Goal: Task Accomplishment & Management: Manage account settings

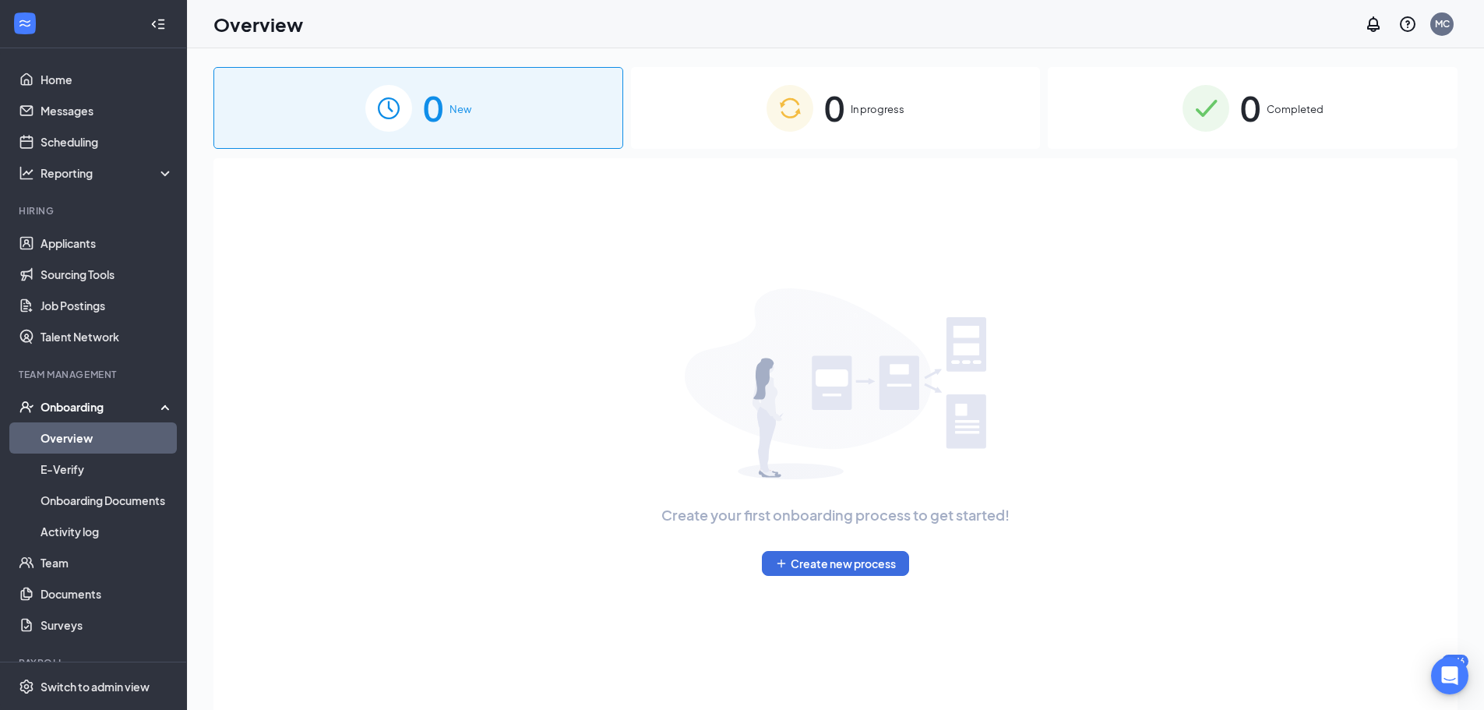
click at [936, 151] on div "0 New 0 In progress 0 Completed Create your first onboarding process to get sta…" at bounding box center [835, 414] width 1244 height 694
click at [925, 133] on div "0 In progress" at bounding box center [836, 108] width 410 height 82
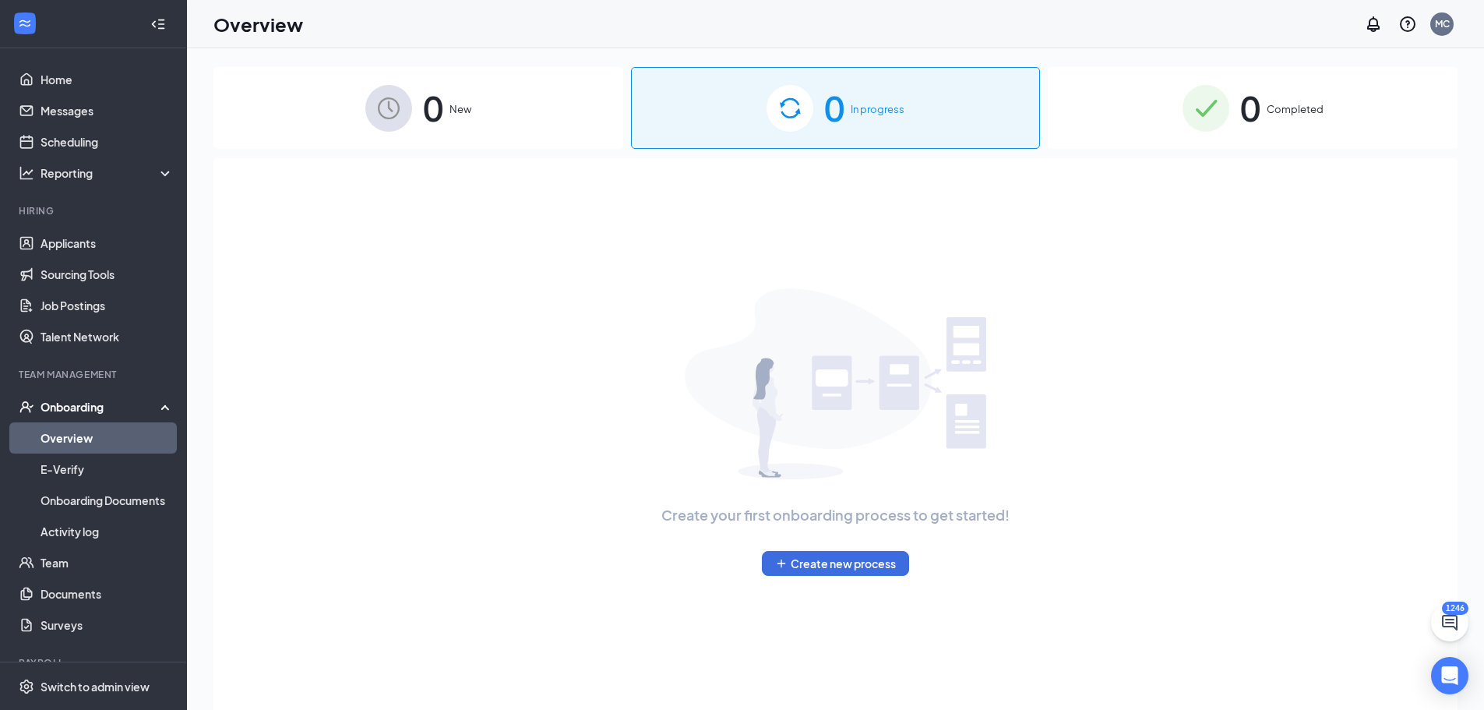
click at [1249, 110] on span "0" at bounding box center [1250, 108] width 20 height 54
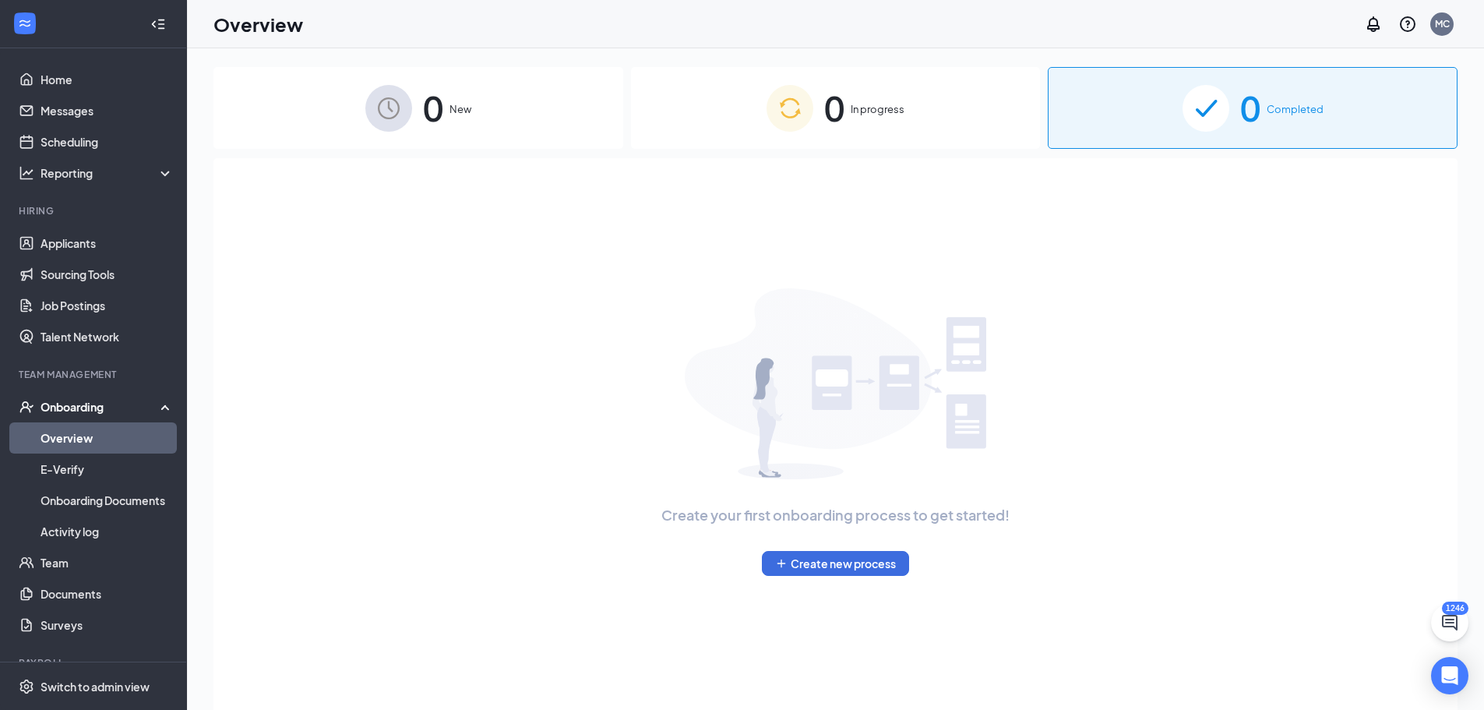
click at [891, 97] on div "0 In progress" at bounding box center [836, 108] width 410 height 82
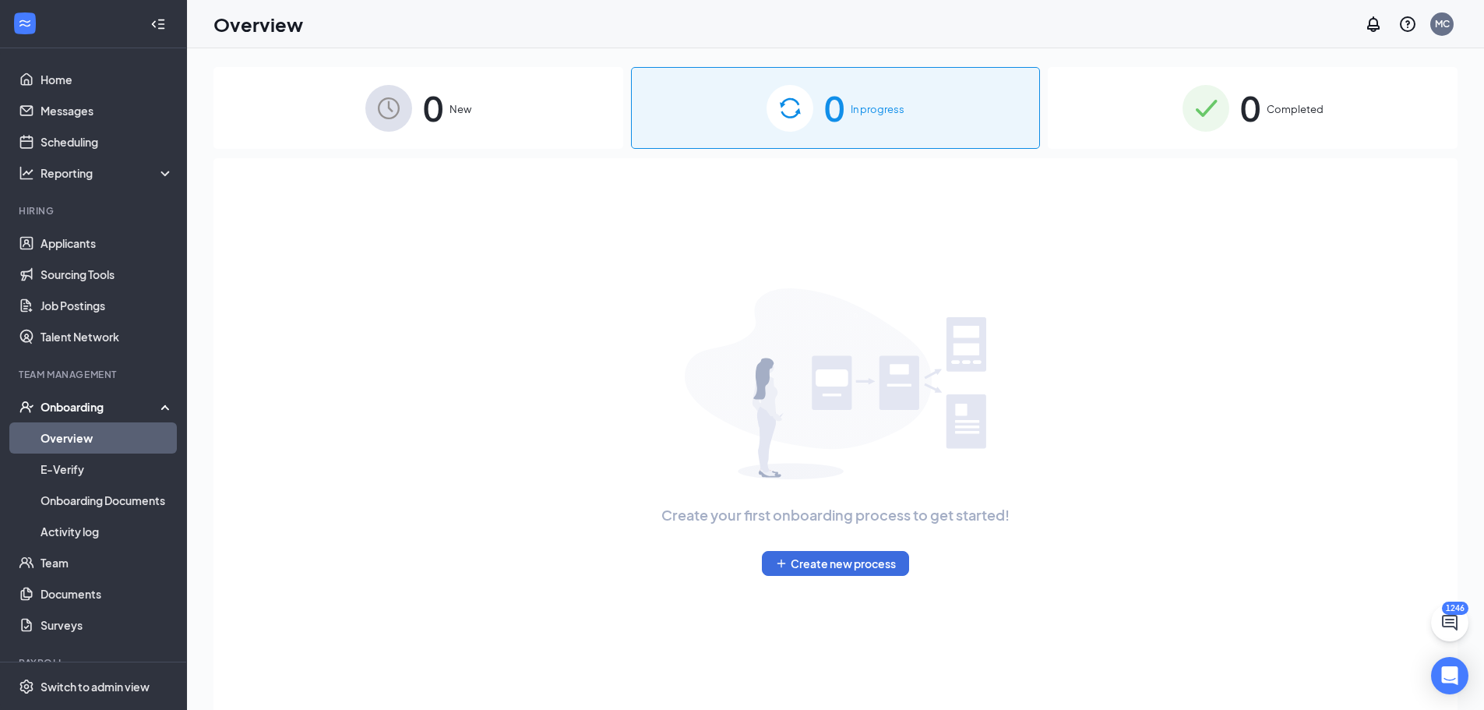
click at [1052, 89] on div "0 Completed" at bounding box center [1253, 108] width 410 height 82
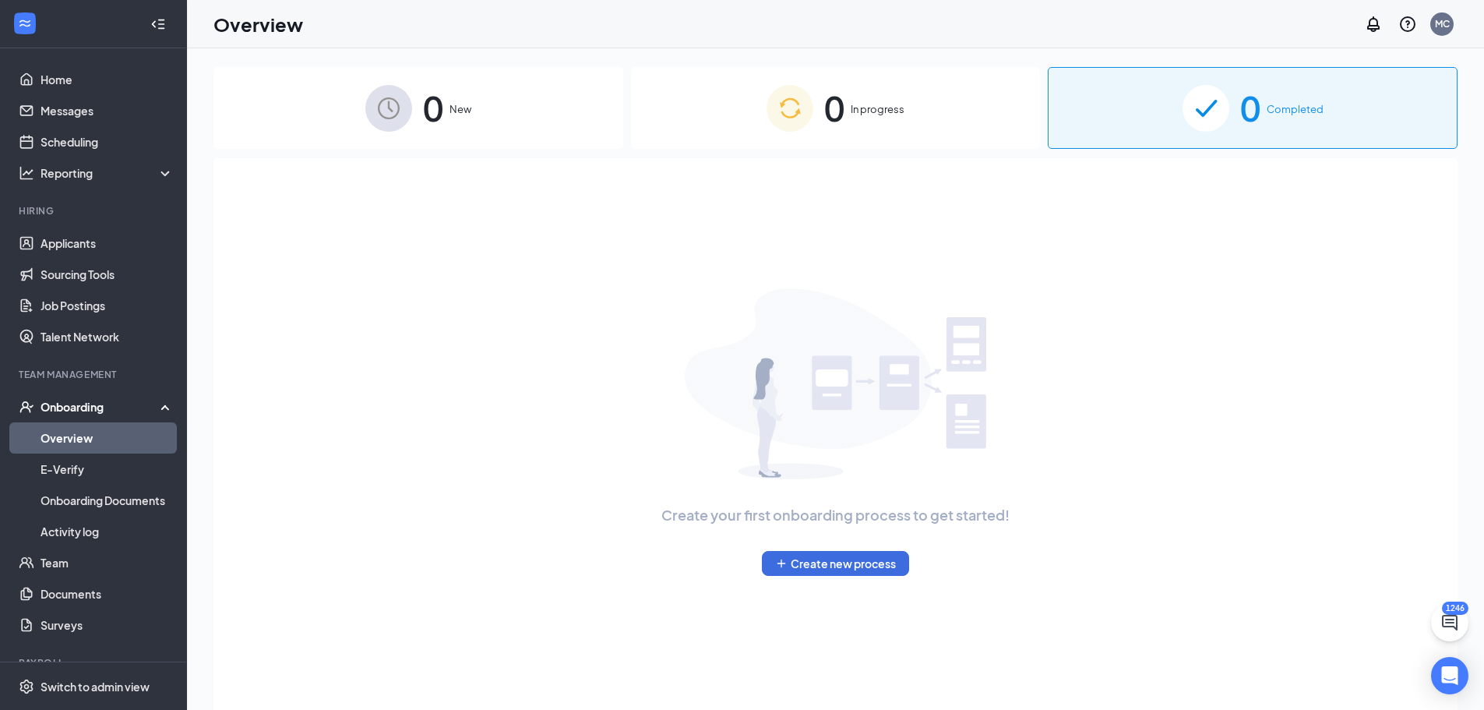
click at [904, 103] on span "In progress" at bounding box center [878, 109] width 54 height 16
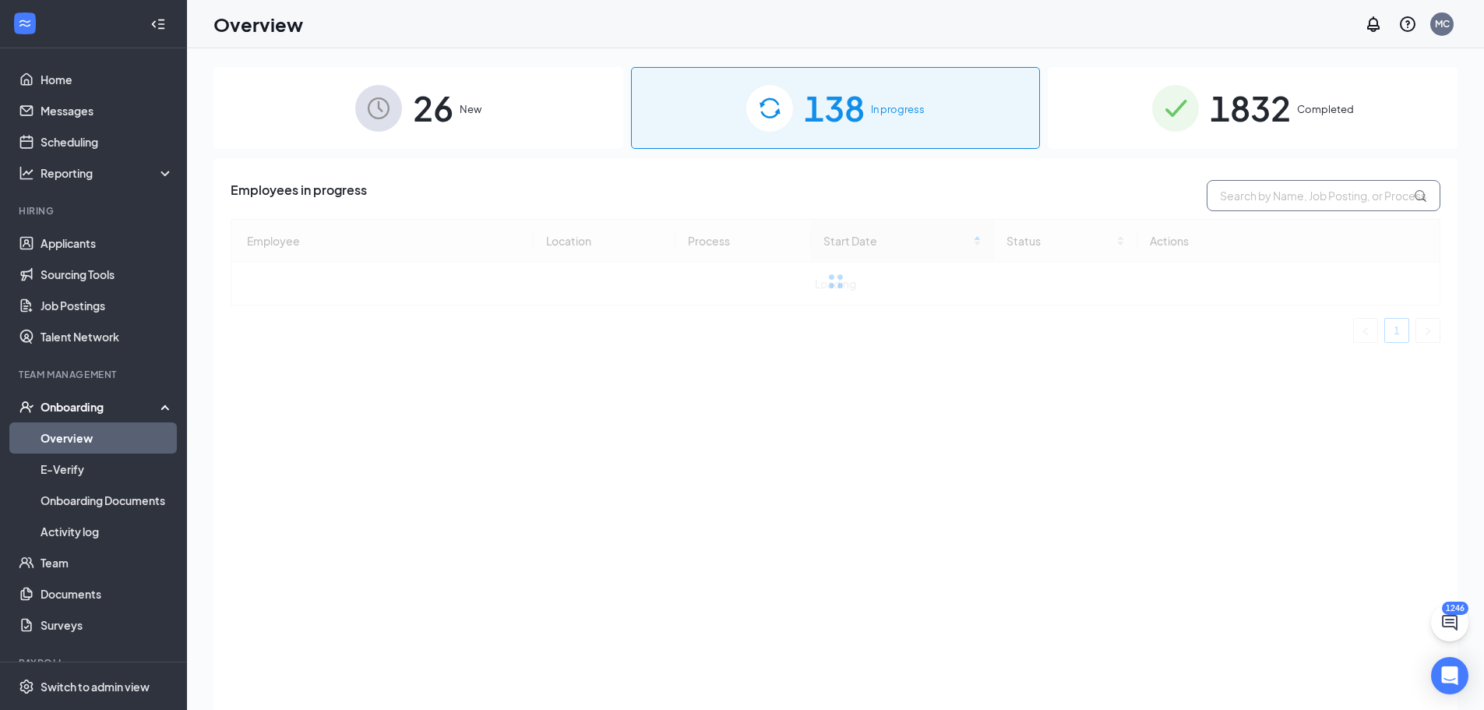
click at [1278, 193] on input "text" at bounding box center [1324, 195] width 234 height 31
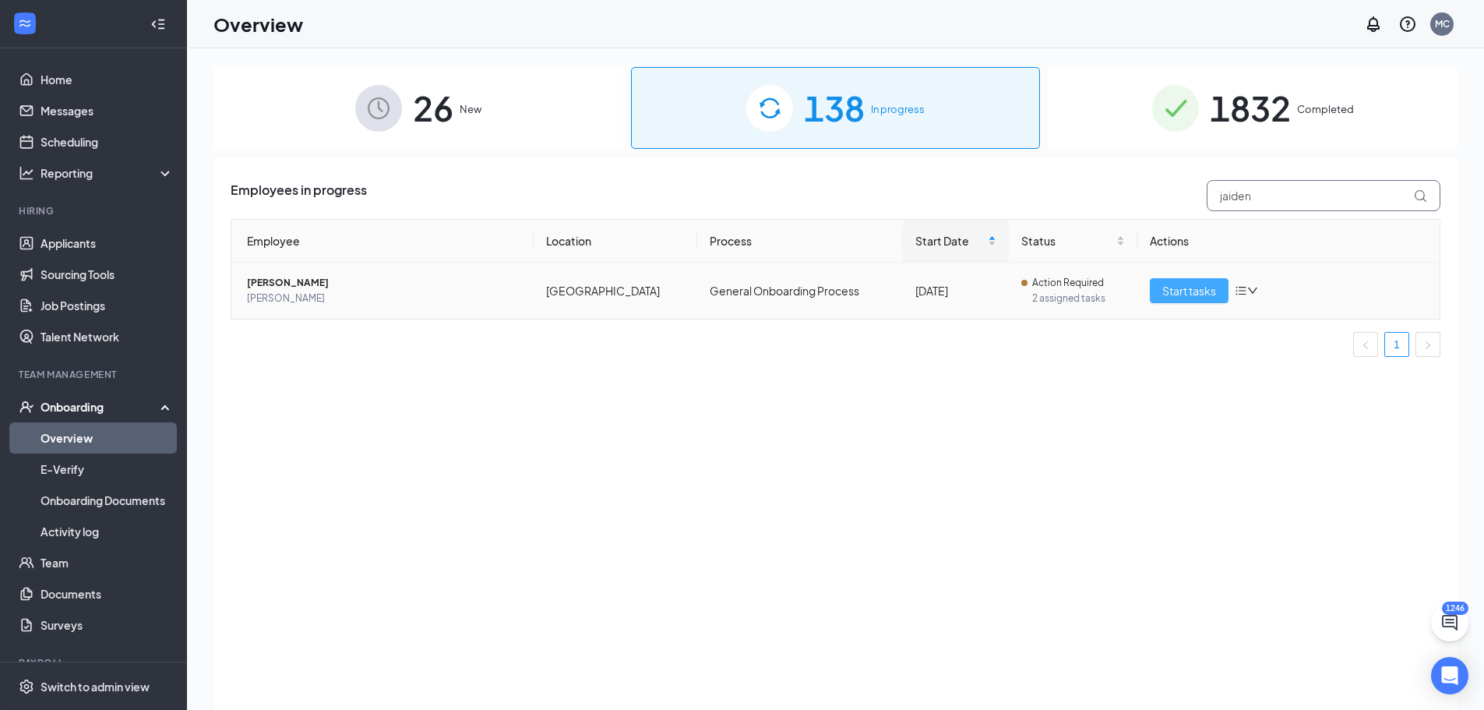
type input "jaiden"
click at [1172, 284] on span "Start tasks" at bounding box center [1189, 290] width 54 height 17
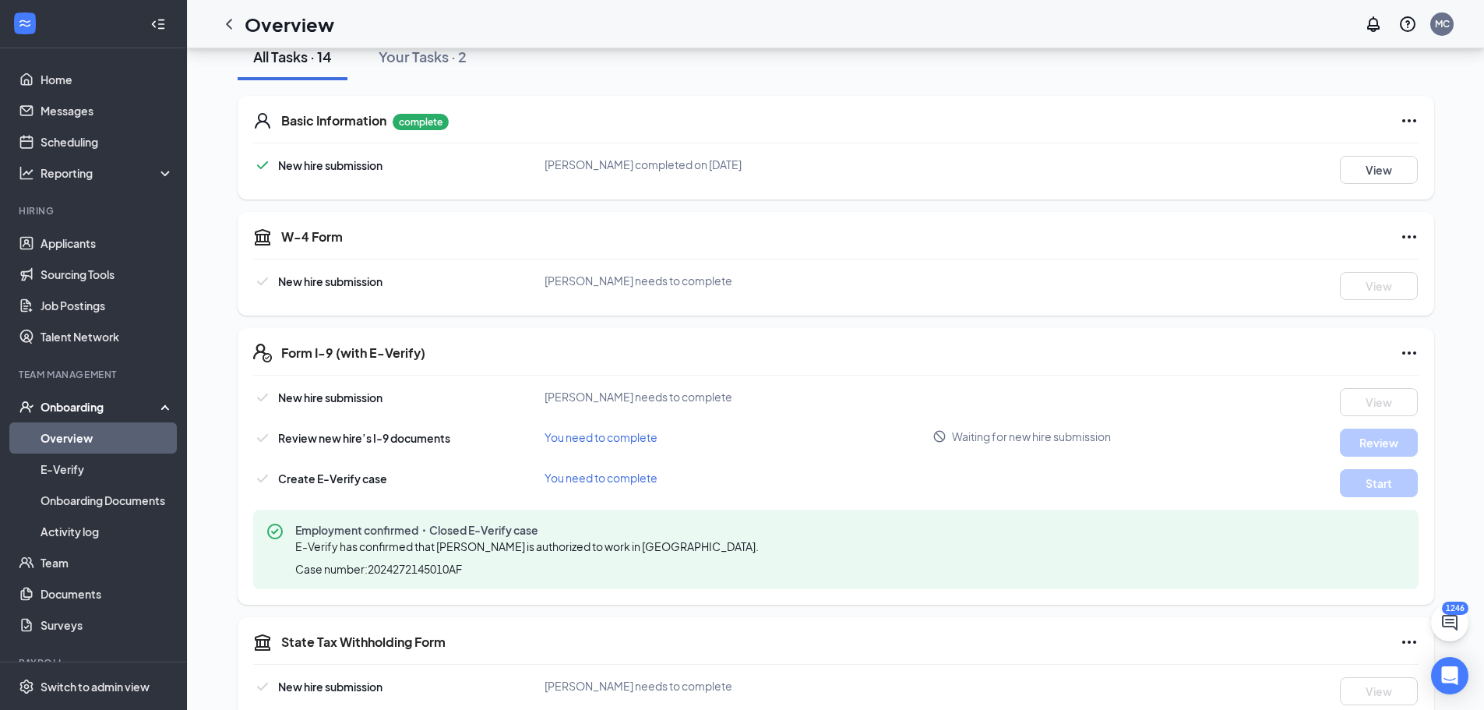
scroll to position [167, 0]
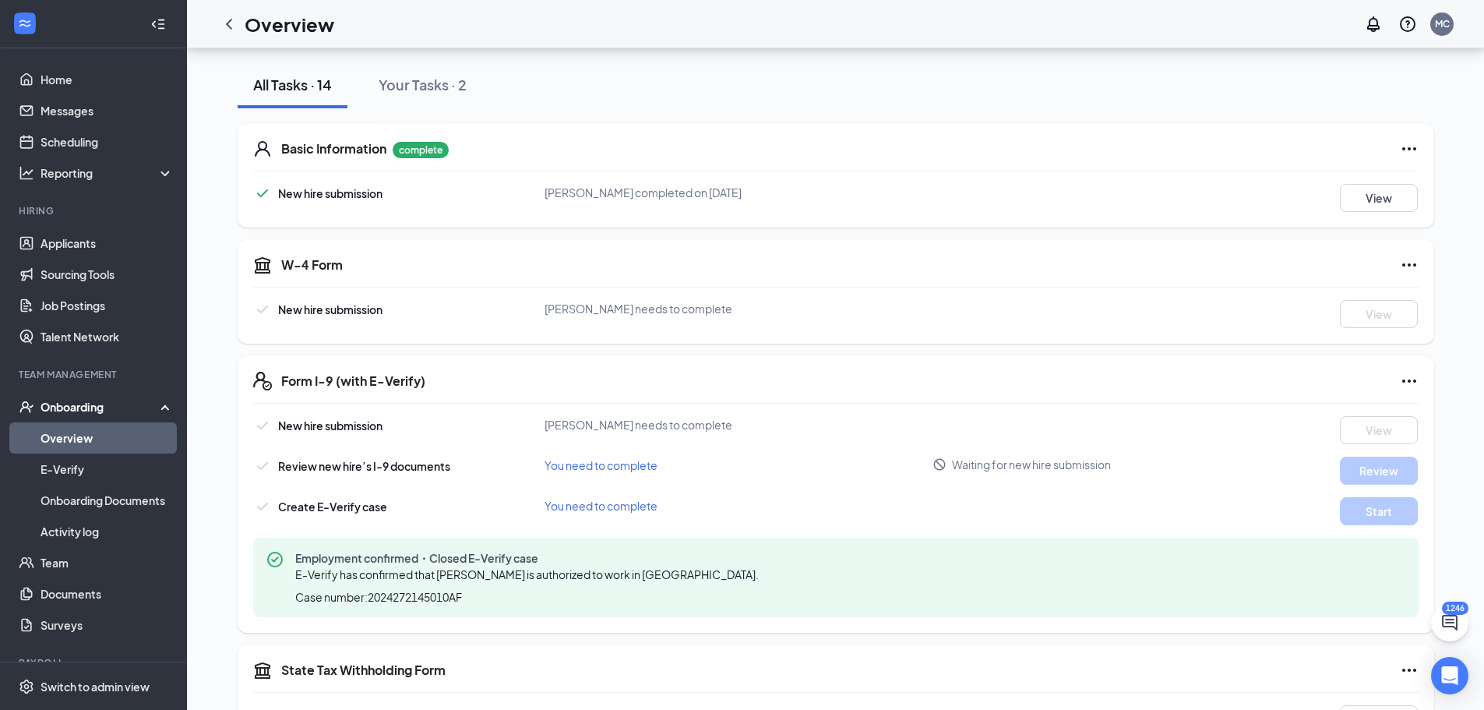
click at [638, 347] on div "Basic Information complete New hire submission [PERSON_NAME] completed on [DATE…" at bounding box center [836, 672] width 1197 height 1128
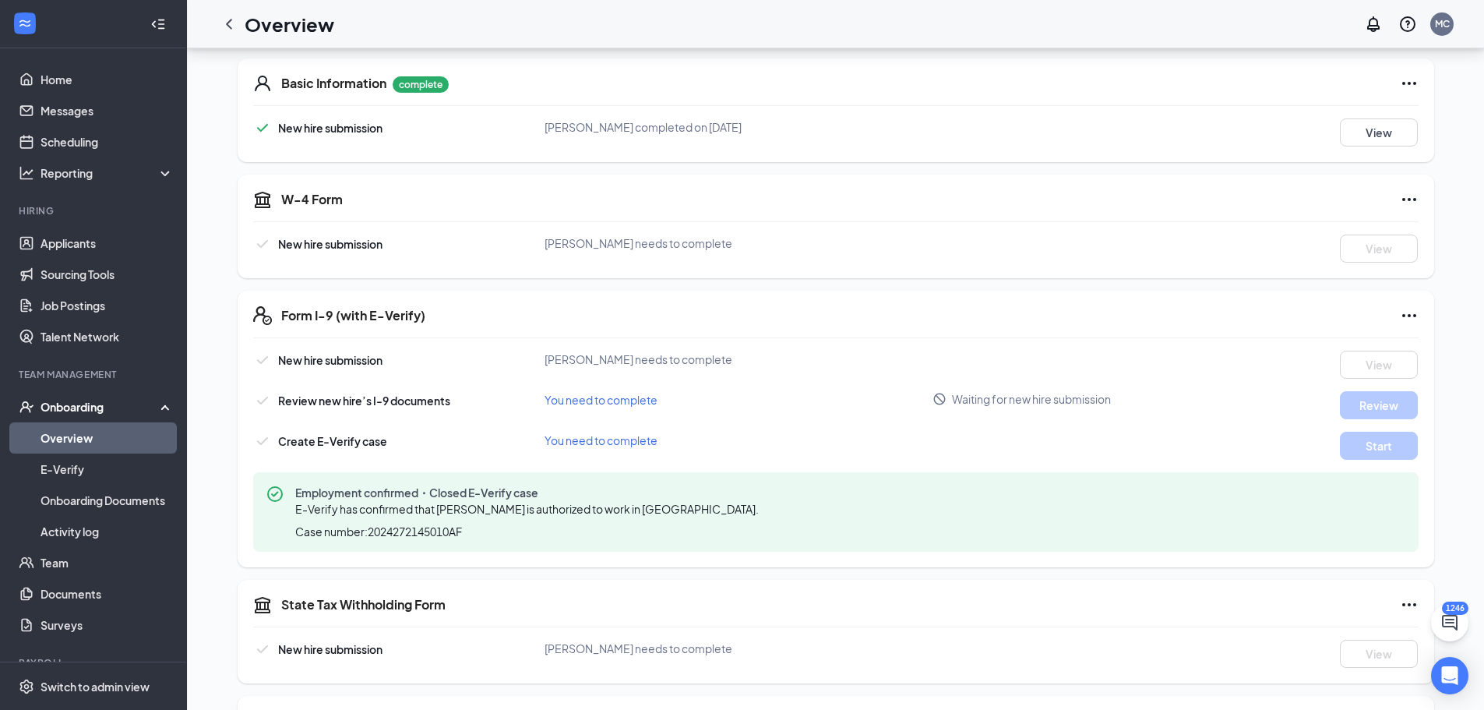
scroll to position [234, 0]
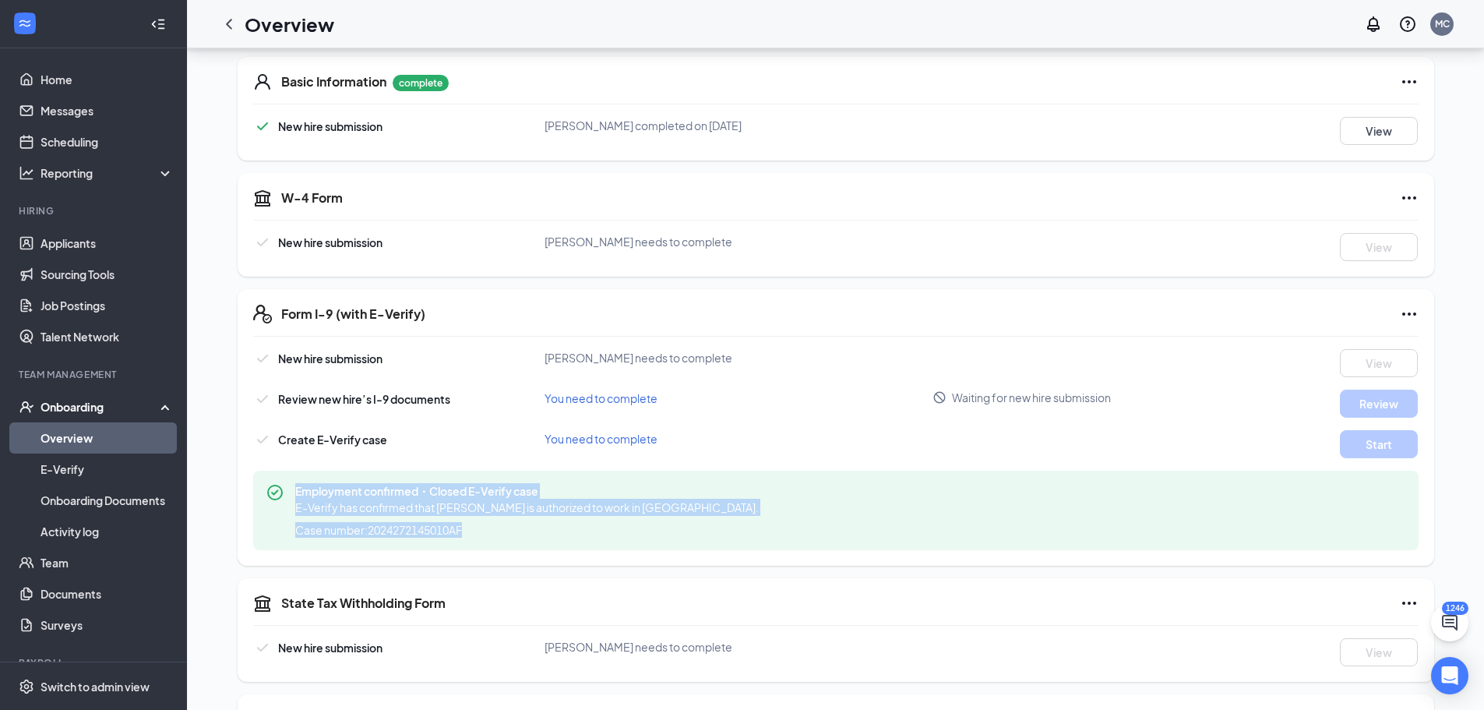
drag, startPoint x: 293, startPoint y: 490, endPoint x: 474, endPoint y: 530, distance: 185.2
click at [474, 530] on div "Employment confirmed・Closed E-Verify case E-Verify has confirmed that [PERSON_N…" at bounding box center [835, 510] width 1165 height 79
click at [455, 529] on span "Case number: 2024272145010AF" at bounding box center [378, 530] width 167 height 16
click at [462, 534] on span "Case number: 2024272145010AF" at bounding box center [378, 530] width 167 height 16
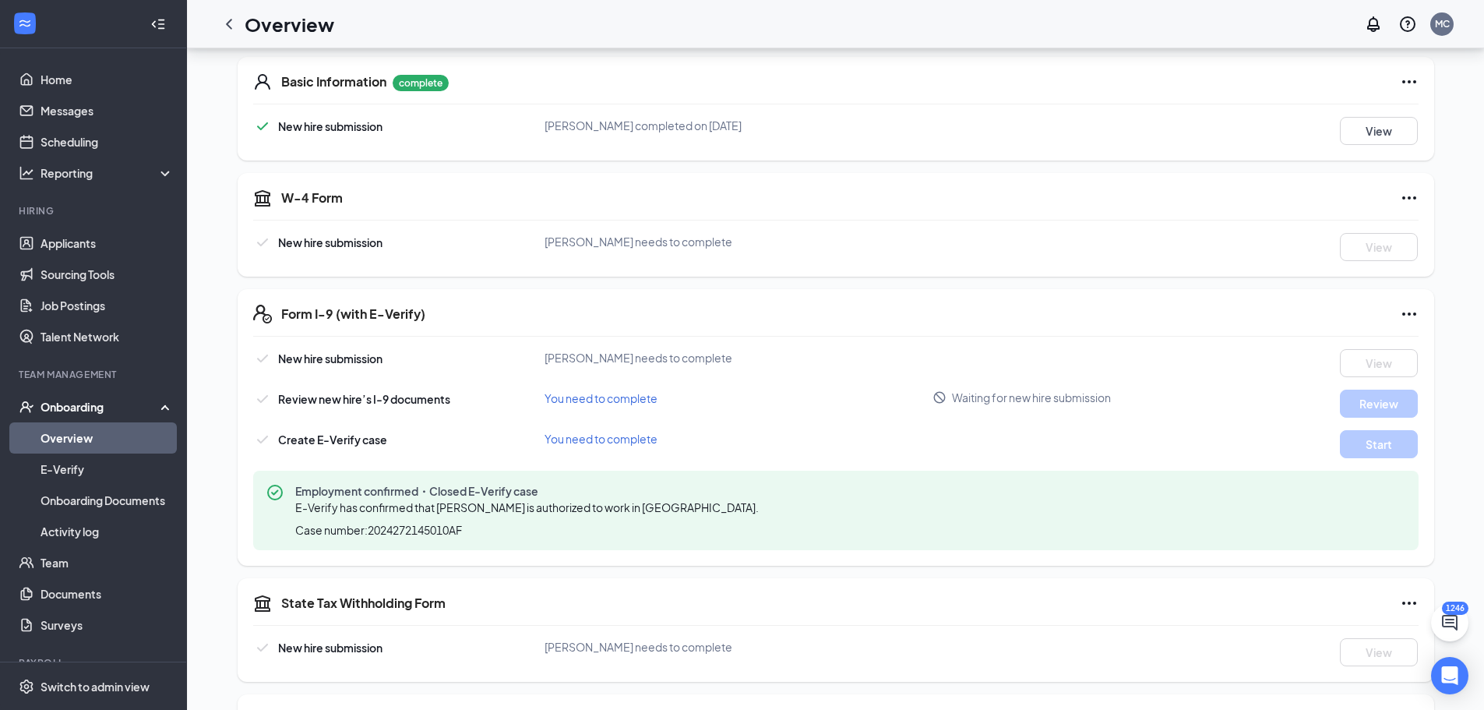
click at [1409, 308] on icon "Ellipses" at bounding box center [1409, 314] width 19 height 19
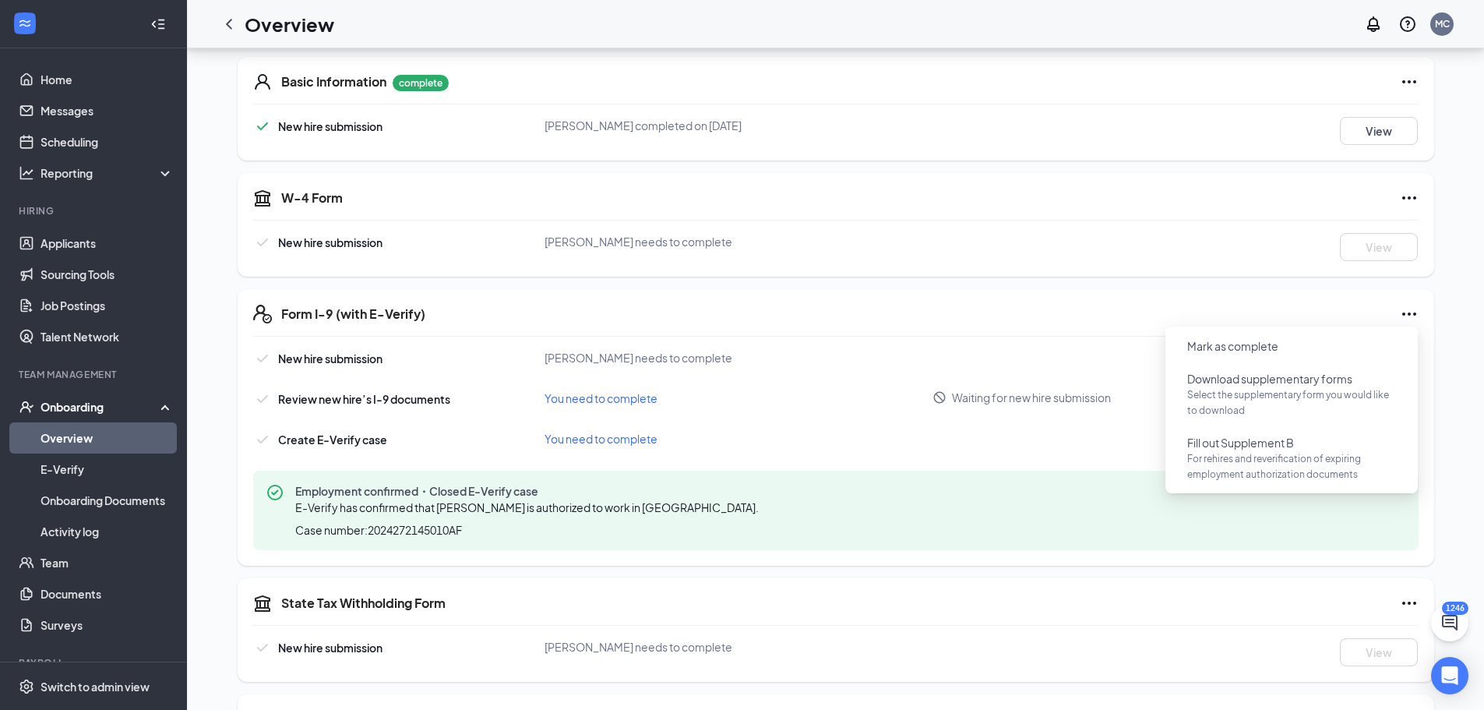
click at [1452, 298] on div "JM [PERSON_NAME] · [GEOGRAPHIC_DATA][EMAIL_ADDRESS][DOMAIN_NAME] · [PHONE_NUMBE…" at bounding box center [835, 501] width 1244 height 1336
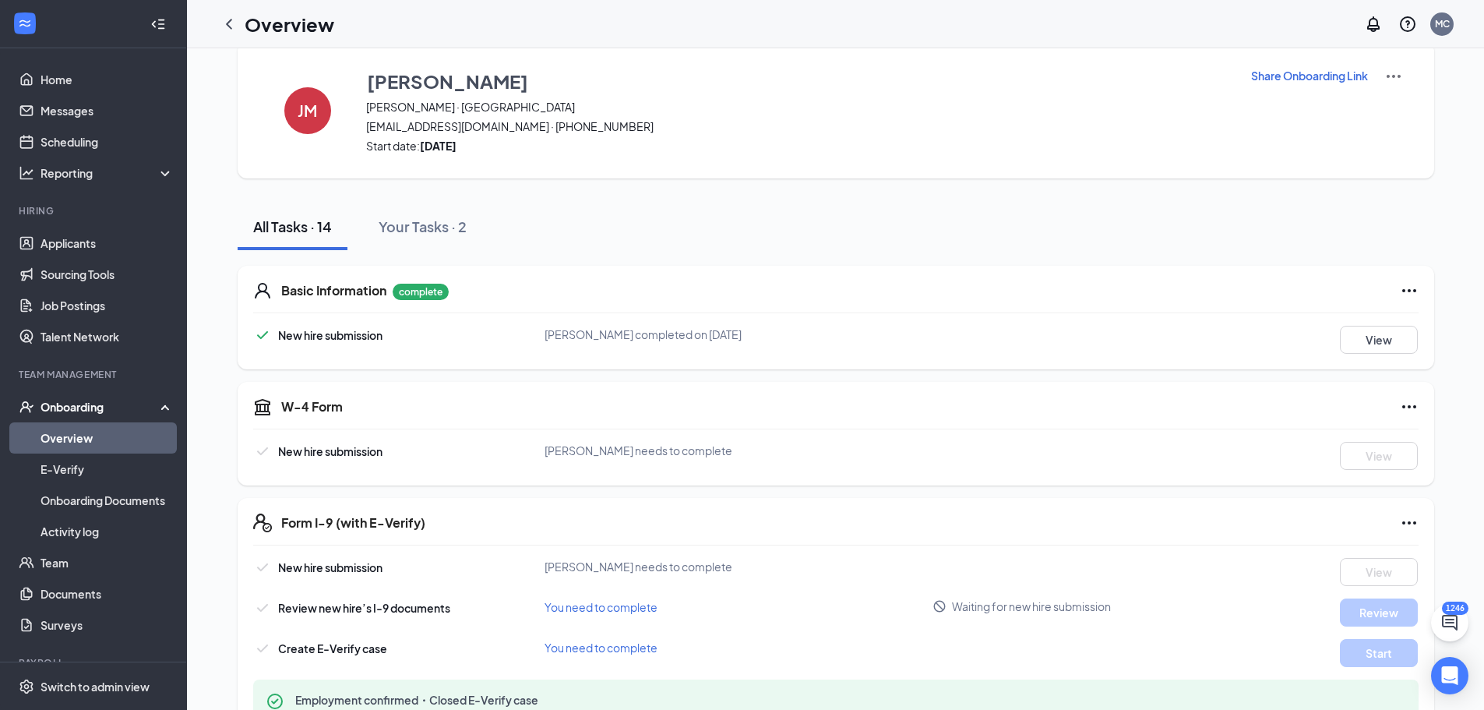
scroll to position [0, 0]
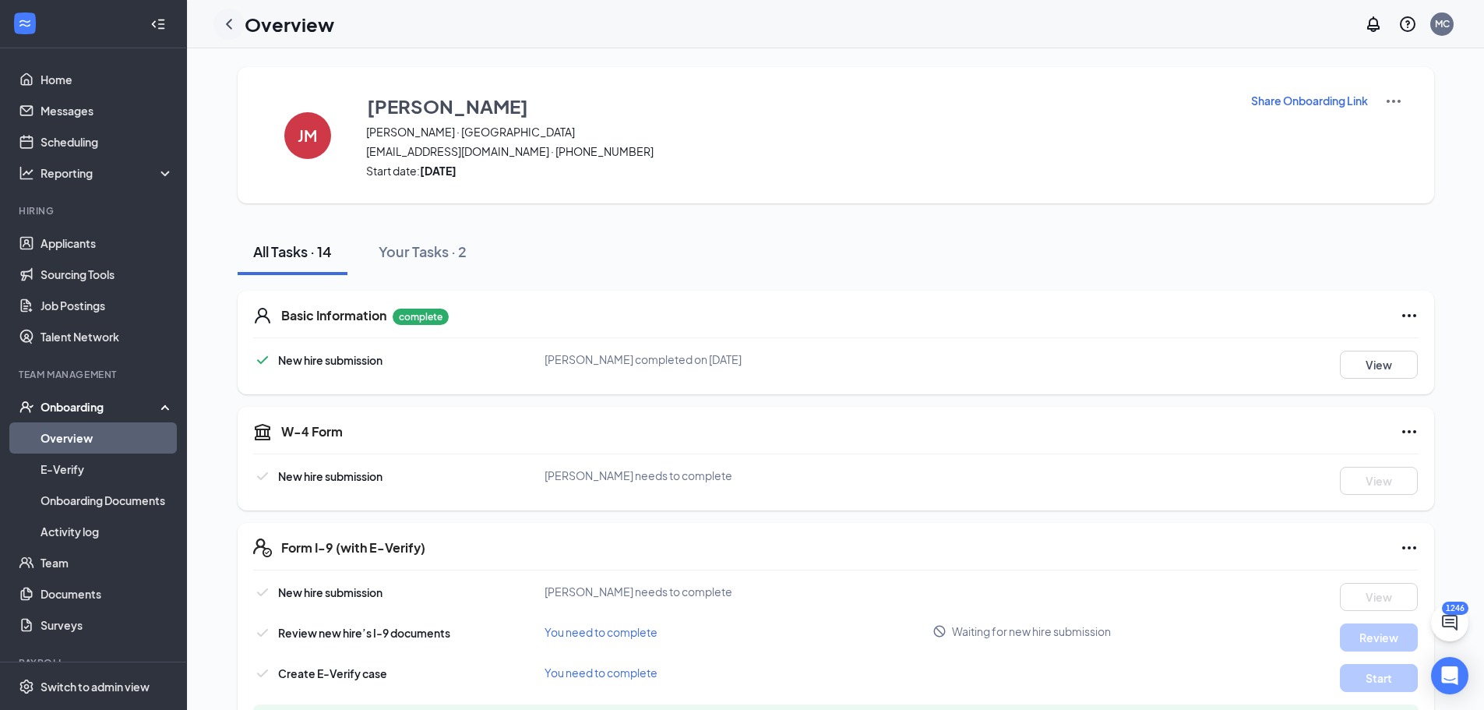
click at [219, 26] on div at bounding box center [228, 24] width 31 height 31
click at [225, 24] on icon "ChevronLeft" at bounding box center [229, 24] width 19 height 19
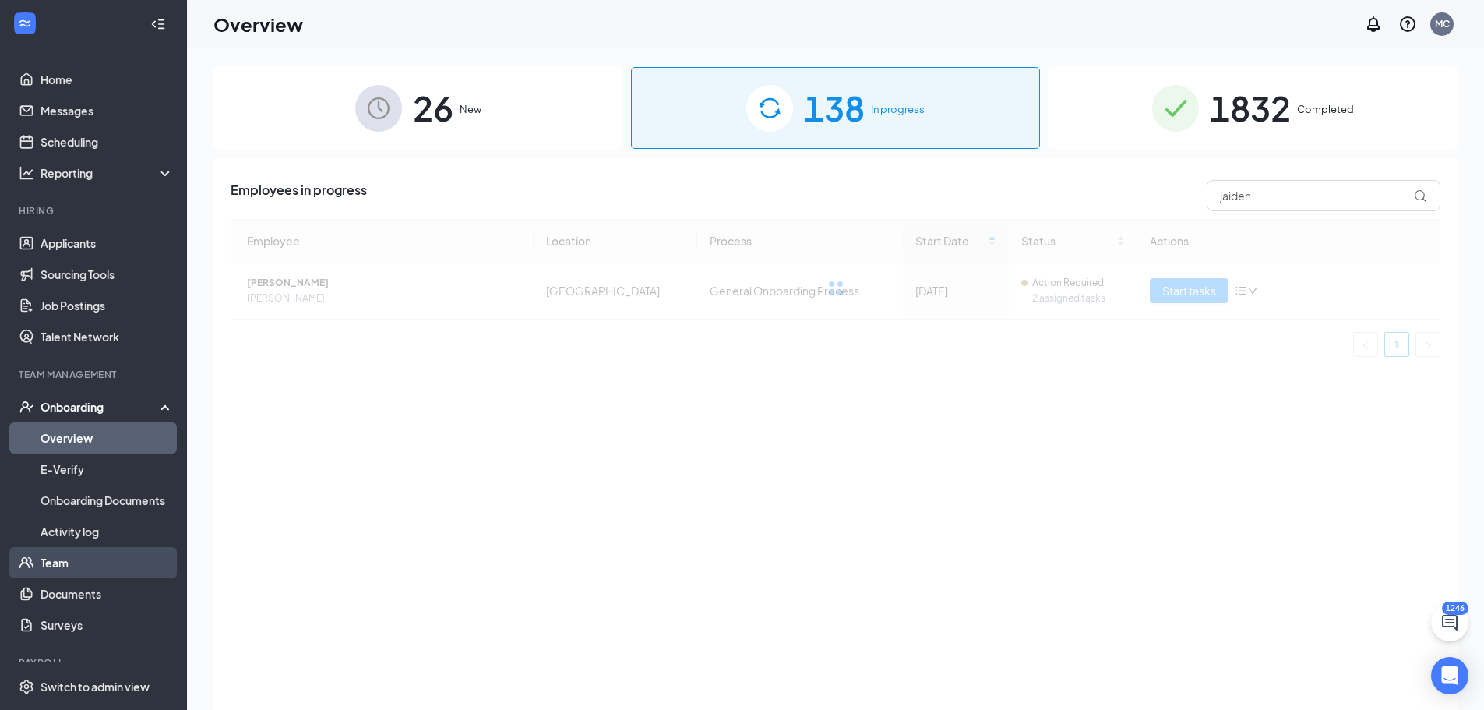
click at [79, 562] on link "Team" at bounding box center [107, 562] width 133 height 31
